Goal: Task Accomplishment & Management: Manage account settings

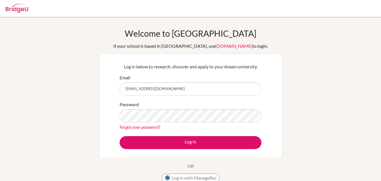
type input "[EMAIL_ADDRESS][DOMAIN_NAME]"
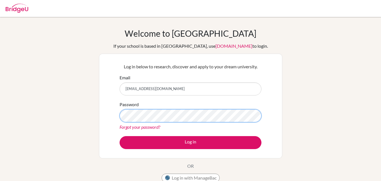
click at [119, 136] on button "Log in" at bounding box center [190, 142] width 142 height 13
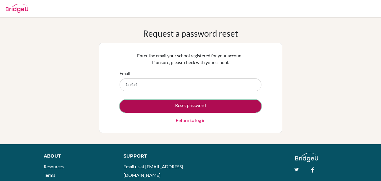
click at [195, 109] on button "Reset password" at bounding box center [190, 105] width 142 height 13
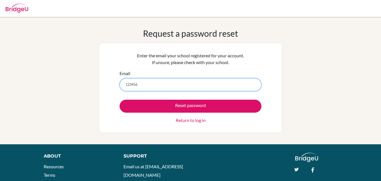
click at [191, 83] on input "123456" at bounding box center [190, 84] width 142 height 13
type input "[EMAIL_ADDRESS][DOMAIN_NAME]"
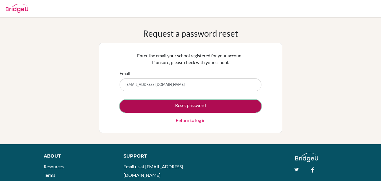
click at [171, 107] on button "Reset password" at bounding box center [190, 105] width 142 height 13
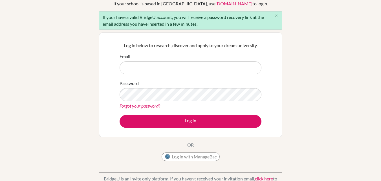
scroll to position [43, 0]
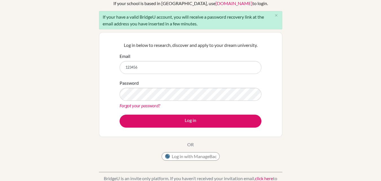
type input "[EMAIL_ADDRESS][DOMAIN_NAME]"
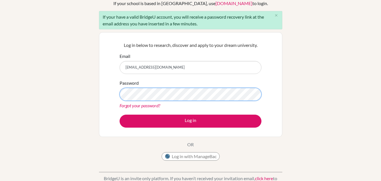
click at [119, 114] on button "Log in" at bounding box center [190, 120] width 142 height 13
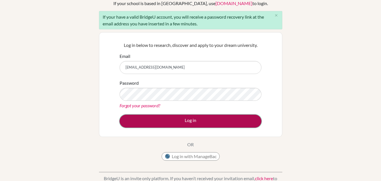
click at [188, 117] on button "Log in" at bounding box center [190, 120] width 142 height 13
